Goal: Find specific page/section: Find specific page/section

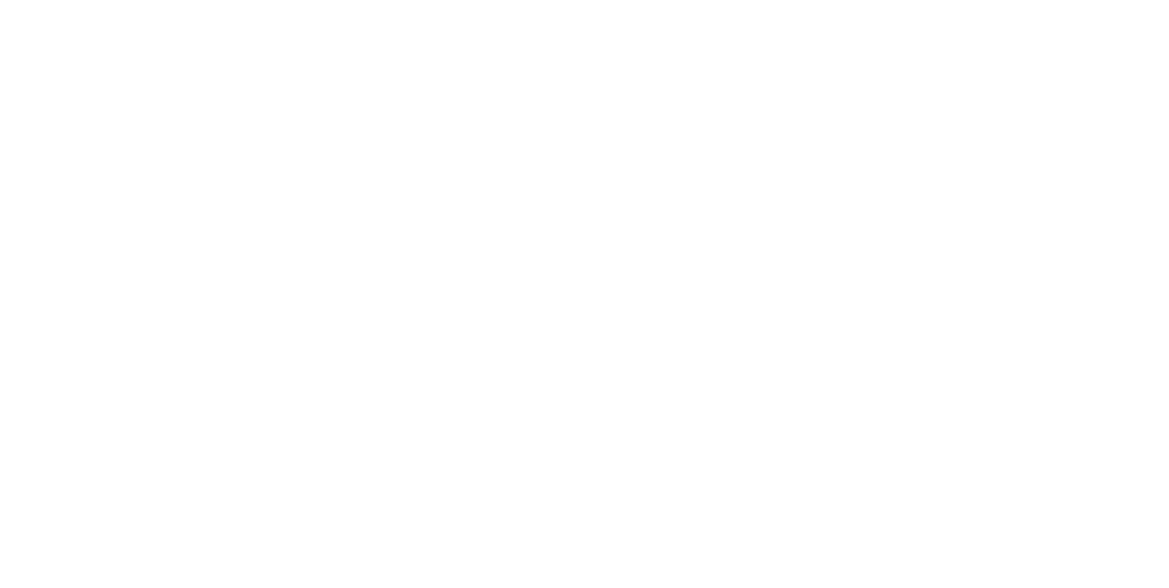
scroll to position [261, 0]
click at [977, 96] on button "Close" at bounding box center [943, 101] width 67 height 29
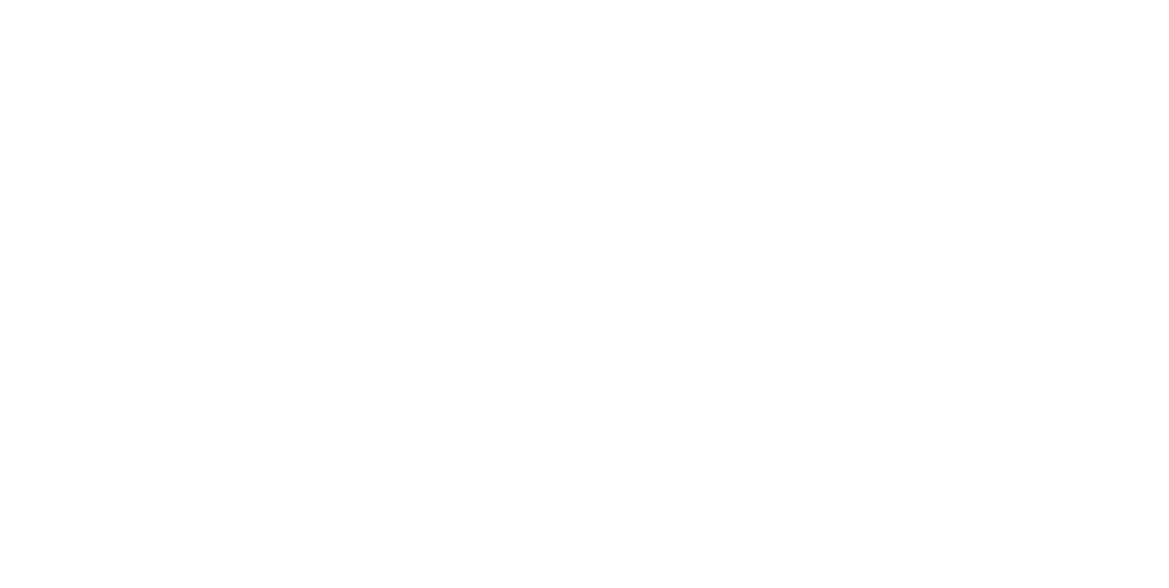
click at [977, 106] on button "Close" at bounding box center [943, 101] width 67 height 29
